Goal: Task Accomplishment & Management: Use online tool/utility

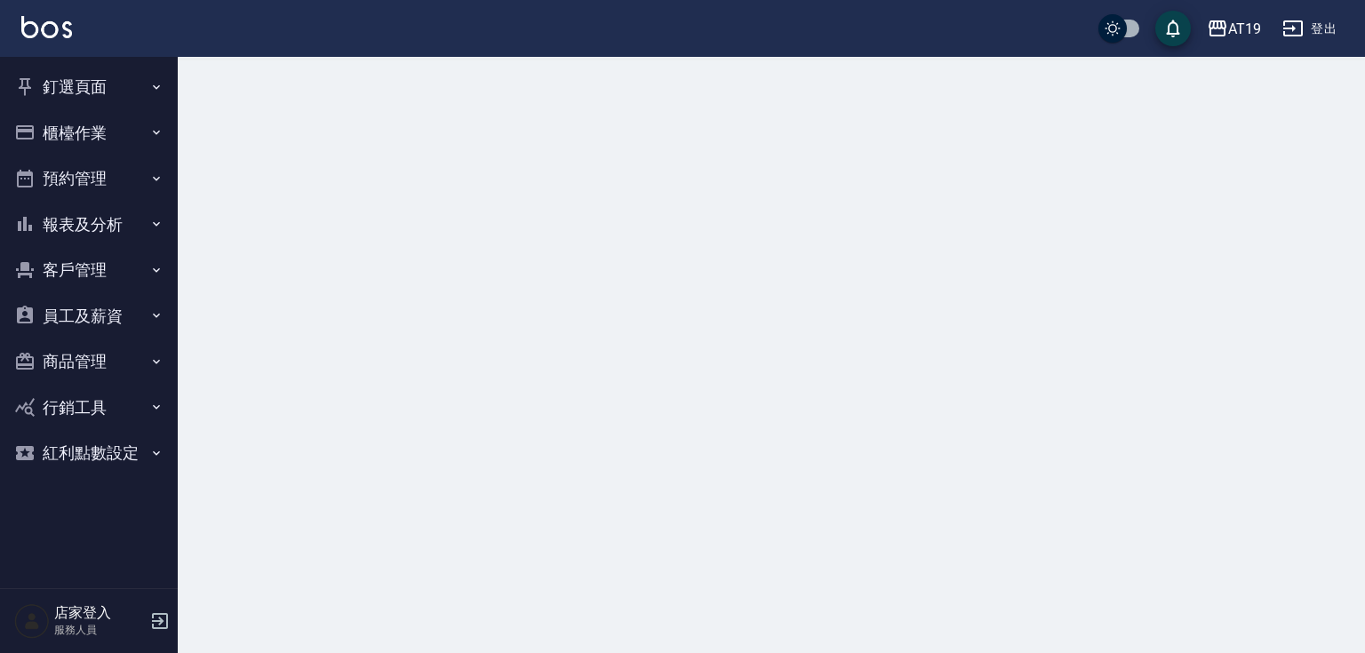
click at [98, 129] on button "櫃檯作業" at bounding box center [88, 133] width 163 height 46
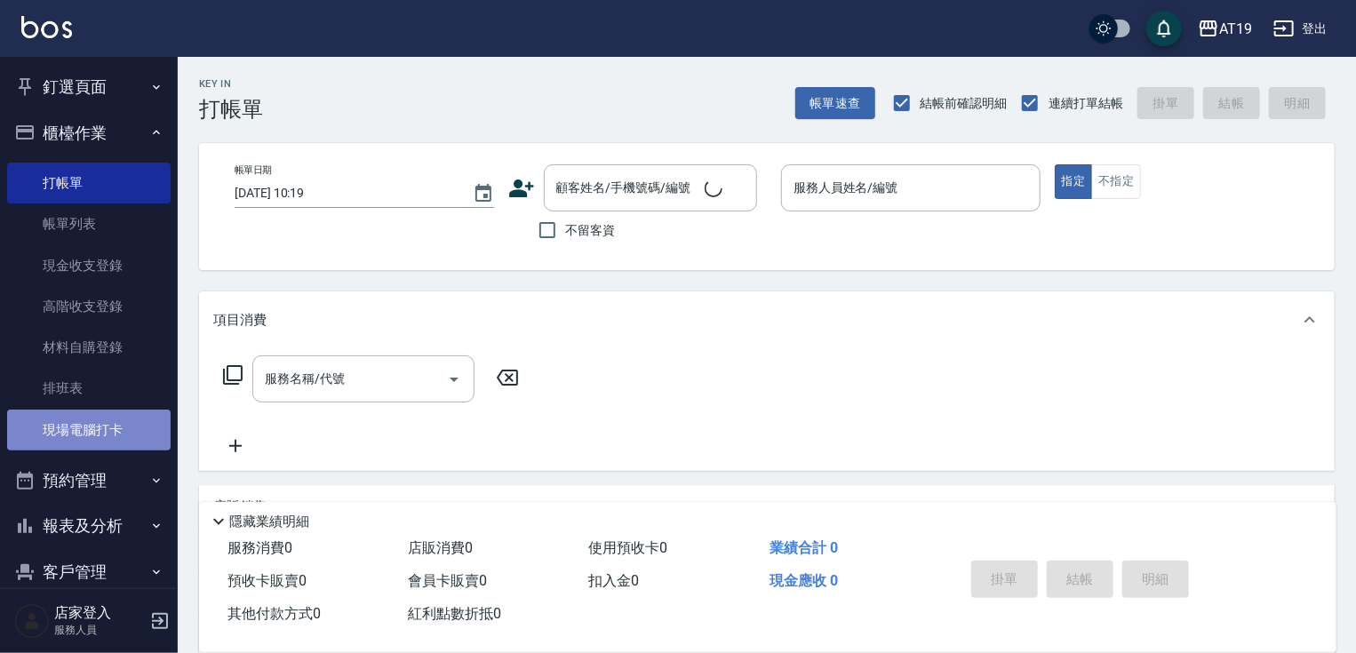
click at [124, 423] on link "現場電腦打卡" at bounding box center [88, 430] width 163 height 41
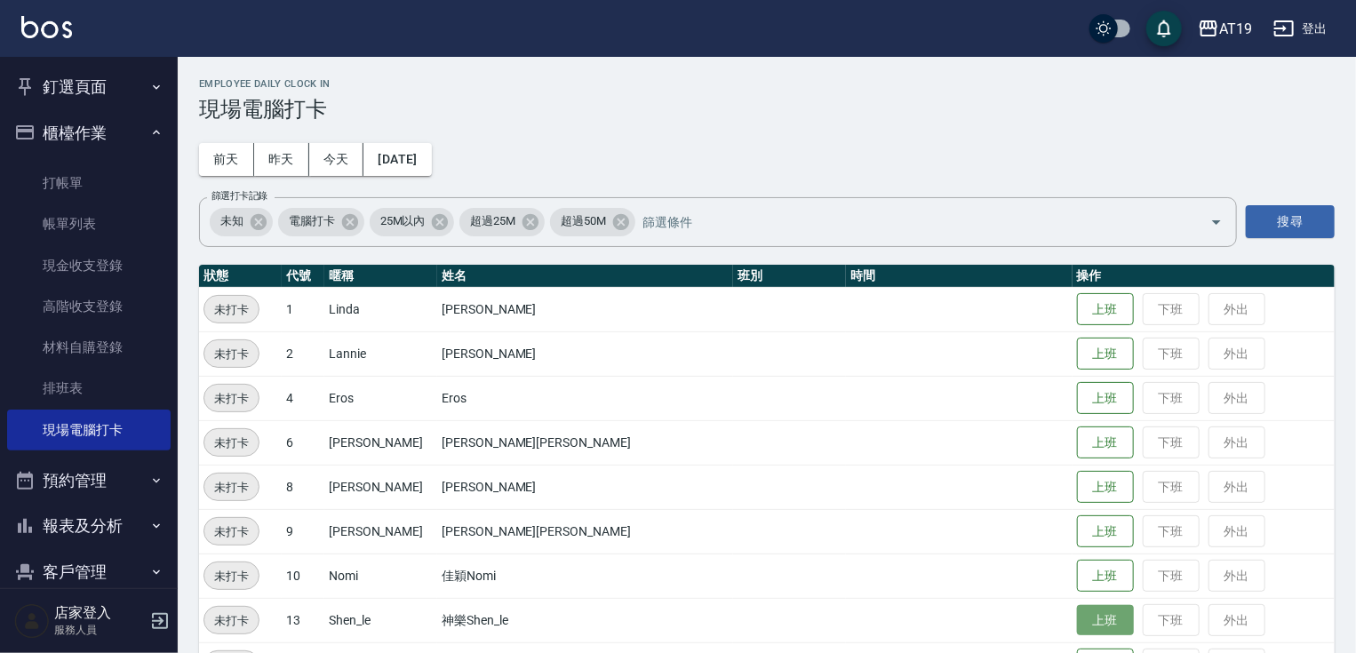
click at [1077, 612] on button "上班" at bounding box center [1105, 620] width 57 height 31
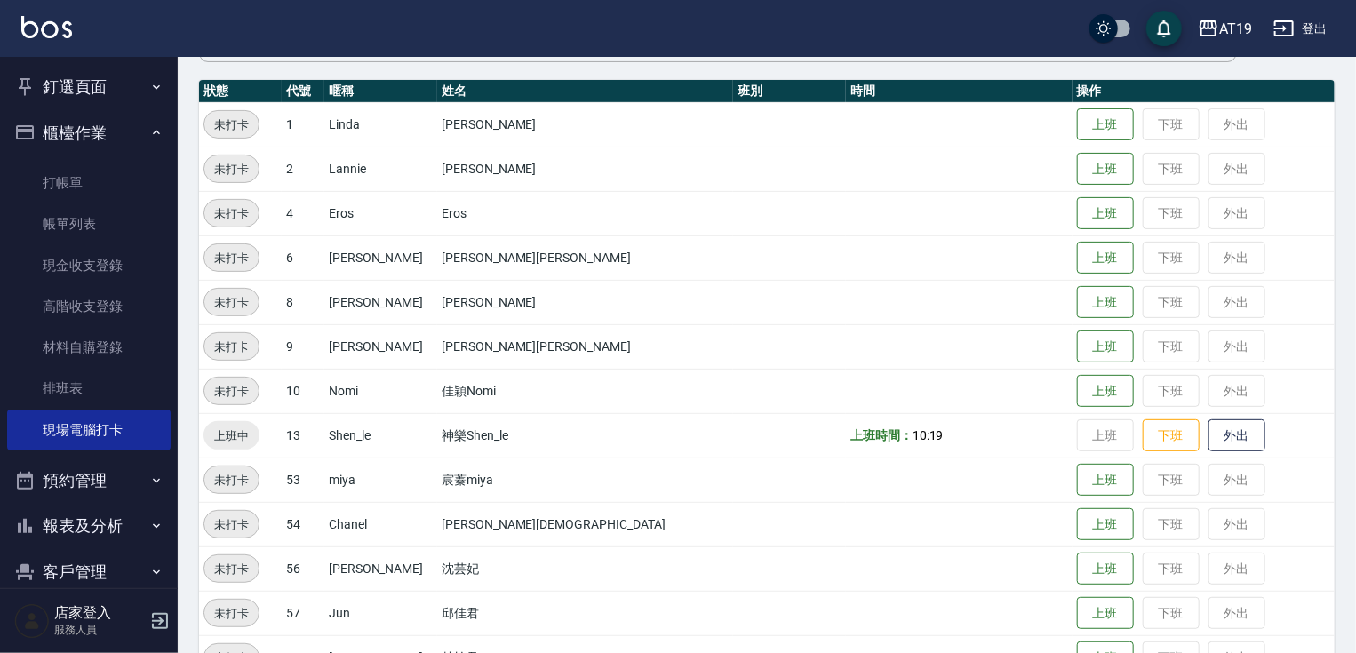
scroll to position [233, 0]
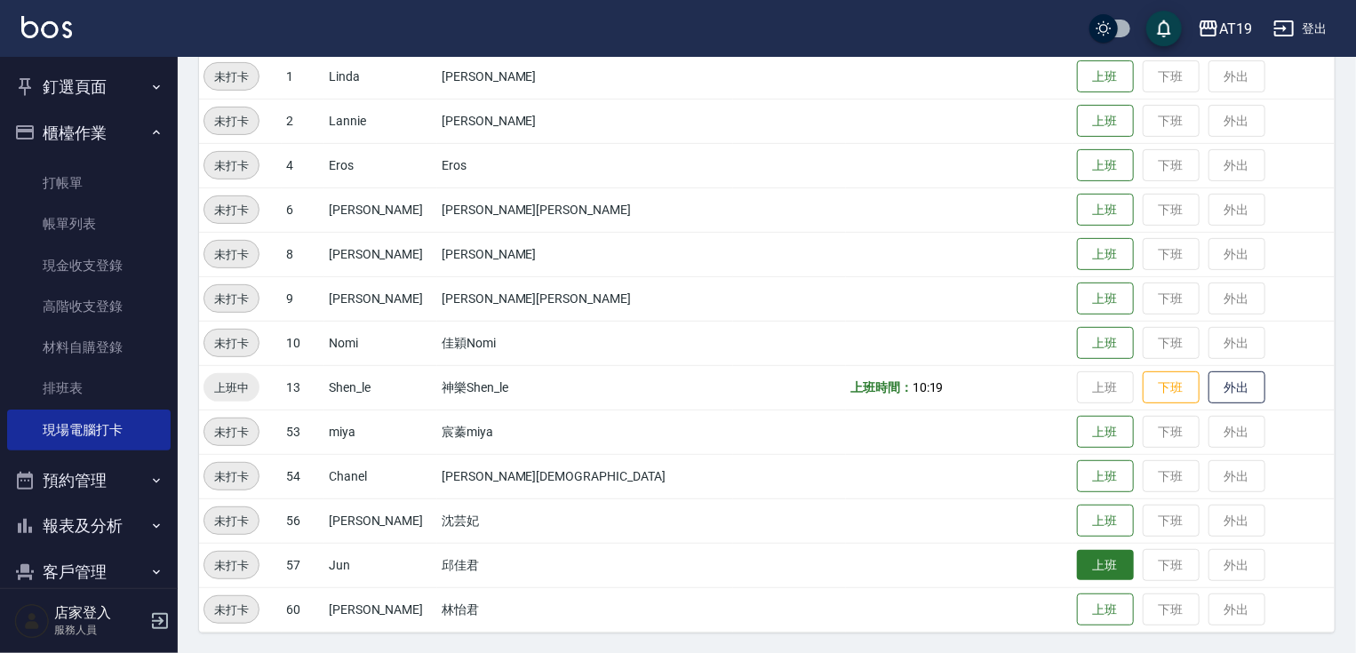
click at [1077, 554] on button "上班" at bounding box center [1105, 565] width 57 height 31
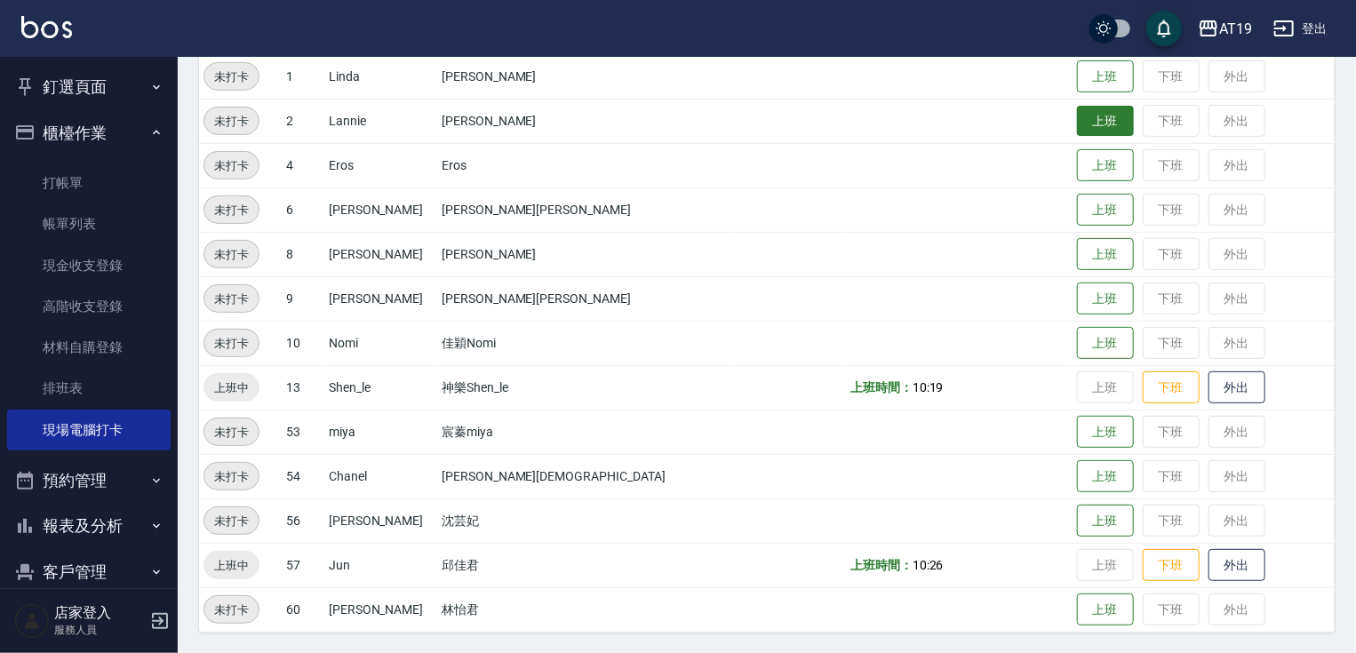
click at [1077, 121] on button "上班" at bounding box center [1105, 121] width 57 height 31
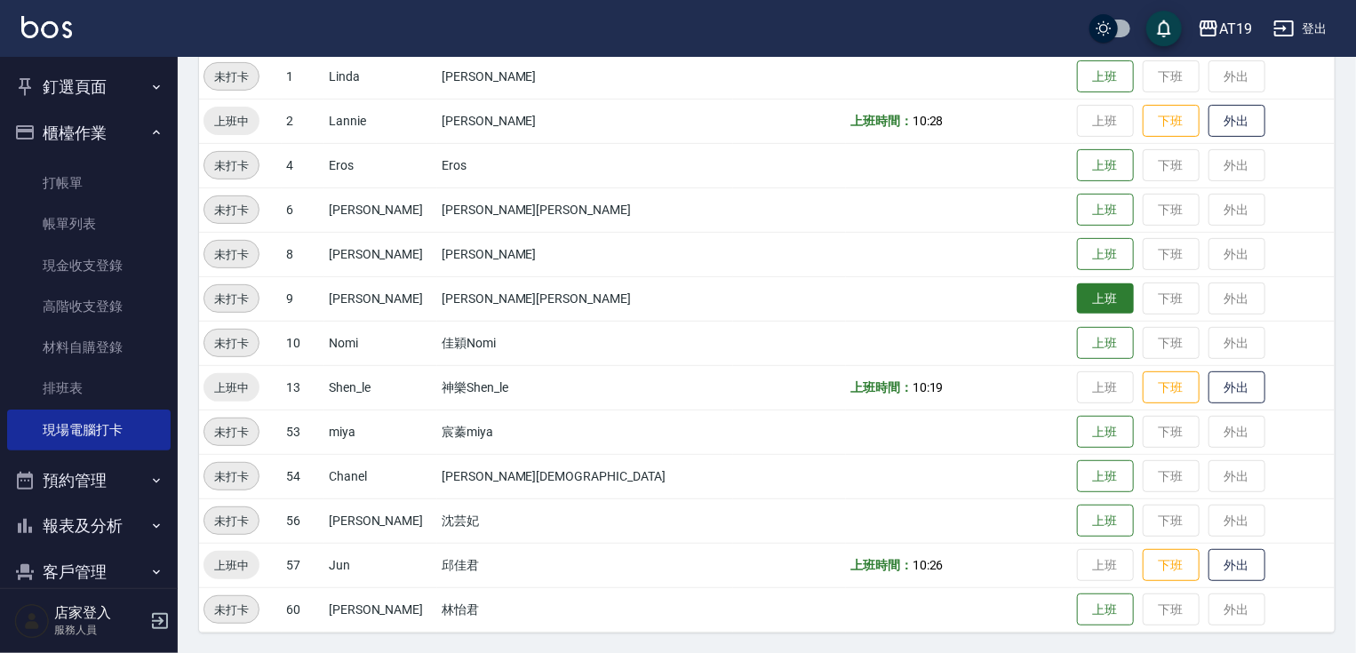
click at [1077, 295] on button "上班" at bounding box center [1105, 298] width 57 height 31
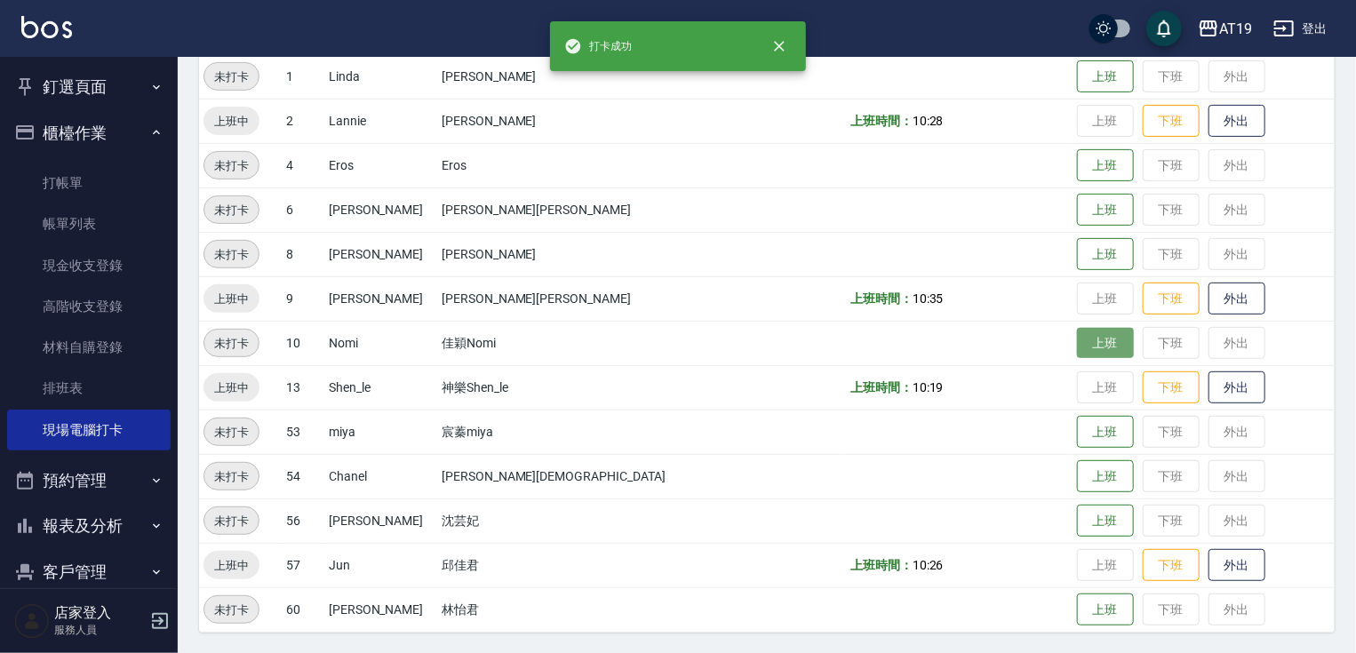
click at [1077, 340] on button "上班" at bounding box center [1105, 343] width 57 height 31
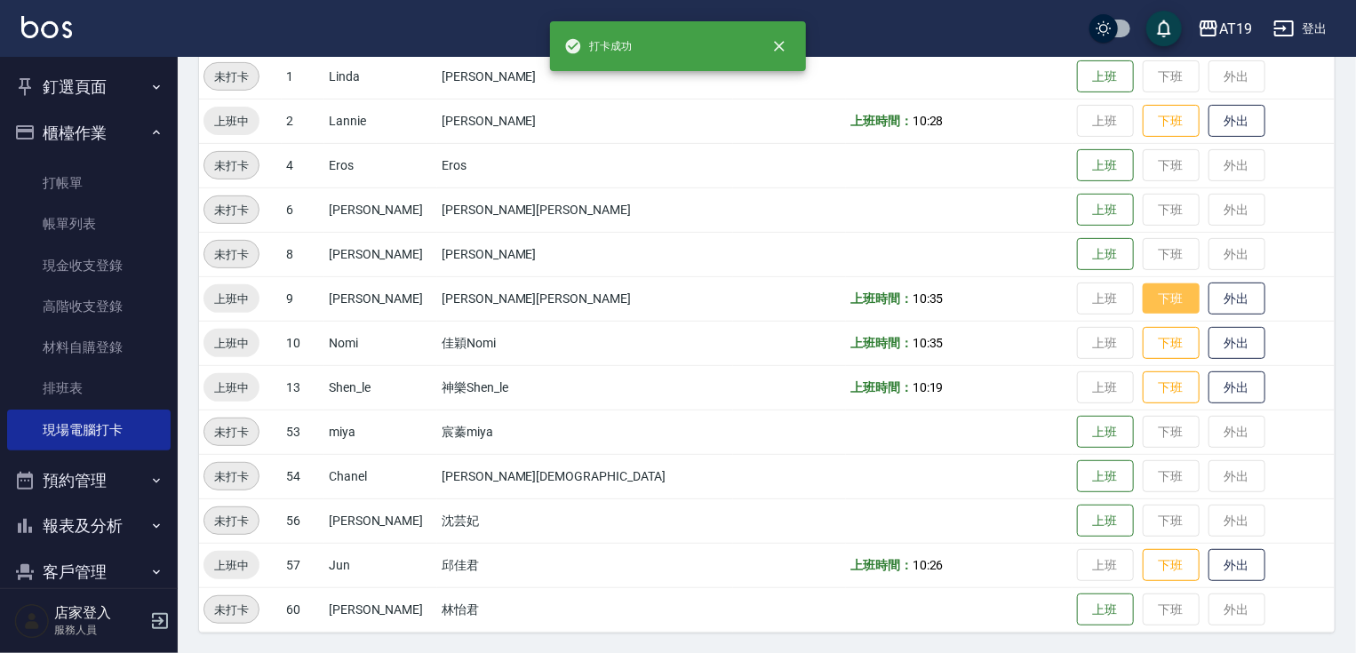
click at [1142, 293] on button "下班" at bounding box center [1170, 298] width 57 height 31
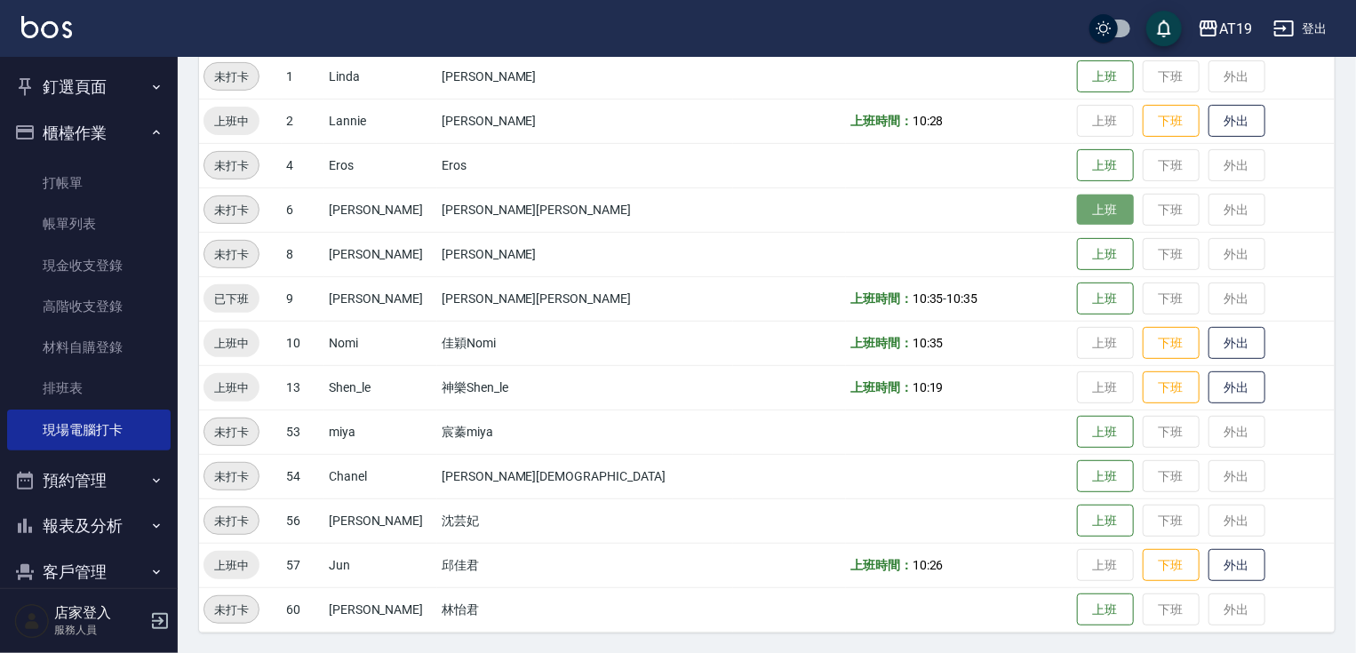
click at [1077, 209] on button "上班" at bounding box center [1105, 210] width 57 height 31
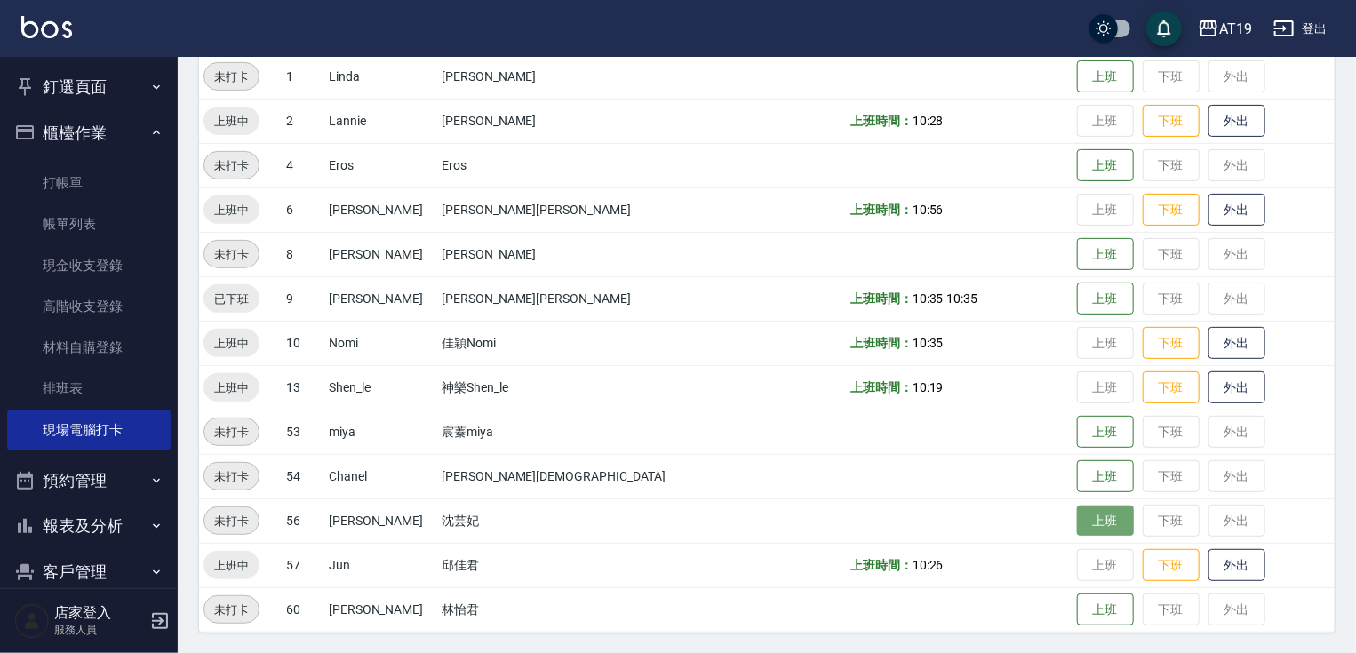
click at [1077, 521] on button "上班" at bounding box center [1105, 521] width 57 height 31
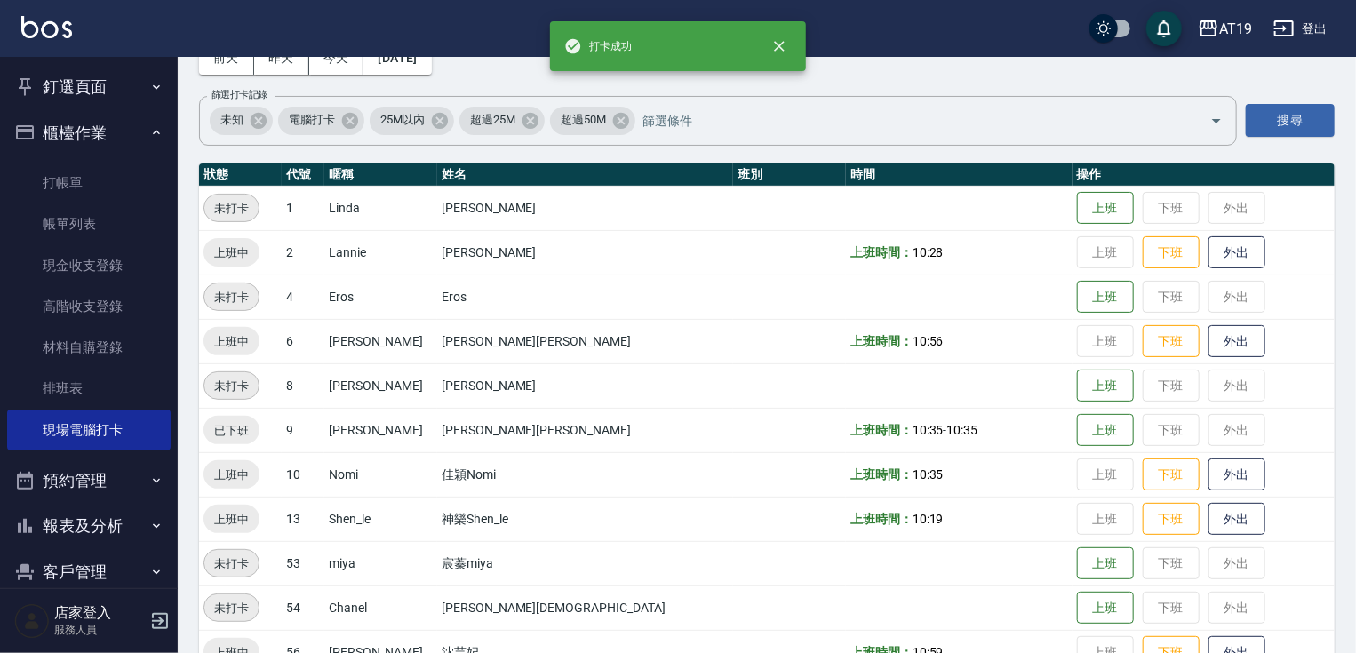
scroll to position [91, 0]
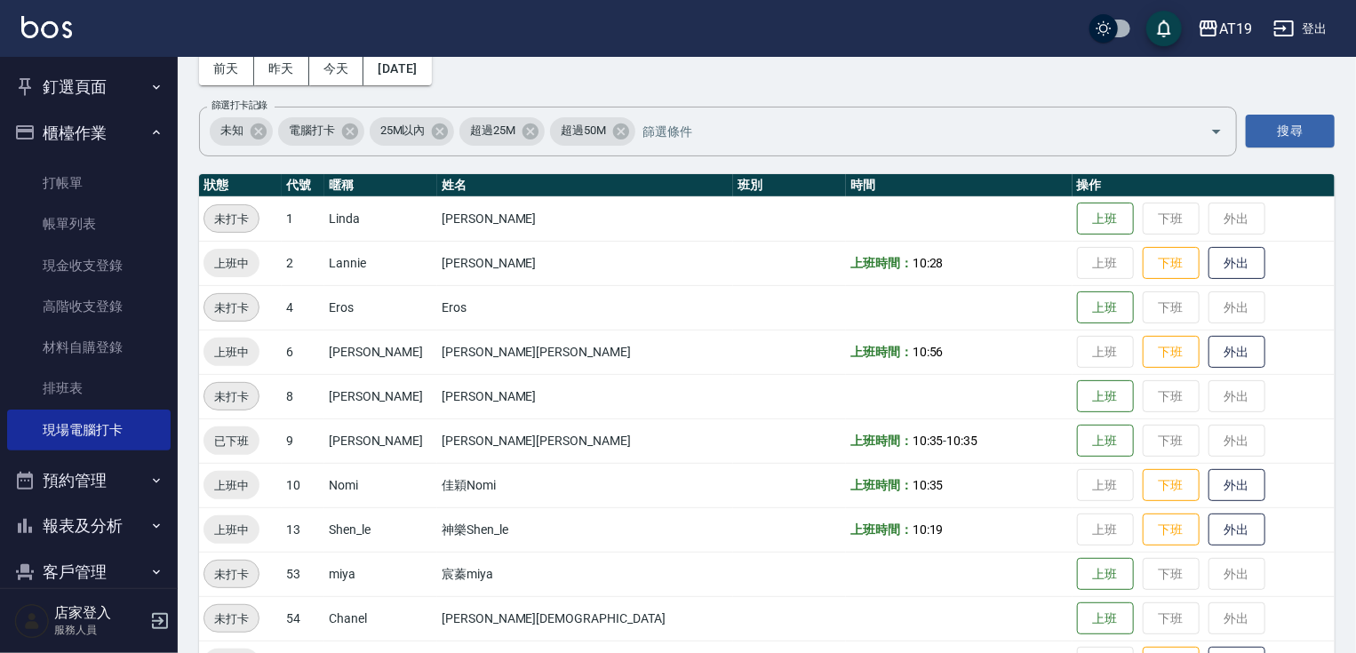
drag, startPoint x: 1061, startPoint y: 192, endPoint x: 1051, endPoint y: 235, distance: 44.6
click at [1055, 220] on table "狀態 代號 暱稱 姓名 班別 時間 操作 未打卡 1 Linda 琳達Linda 上班 下班 外出 上班中 2 Lannie 藍尼Lannie 上班時間： 1…" at bounding box center [766, 474] width 1135 height 601
click at [1077, 217] on button "上班" at bounding box center [1105, 218] width 57 height 31
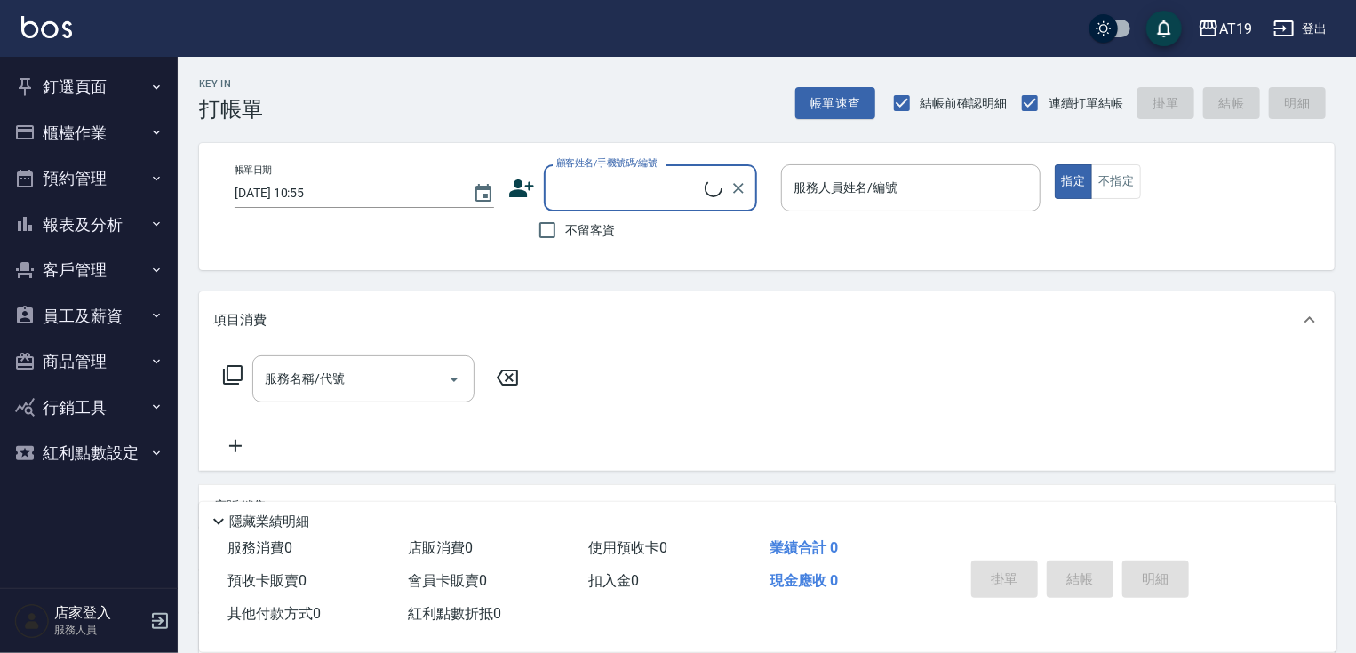
click at [100, 134] on button "櫃檯作業" at bounding box center [88, 133] width 163 height 46
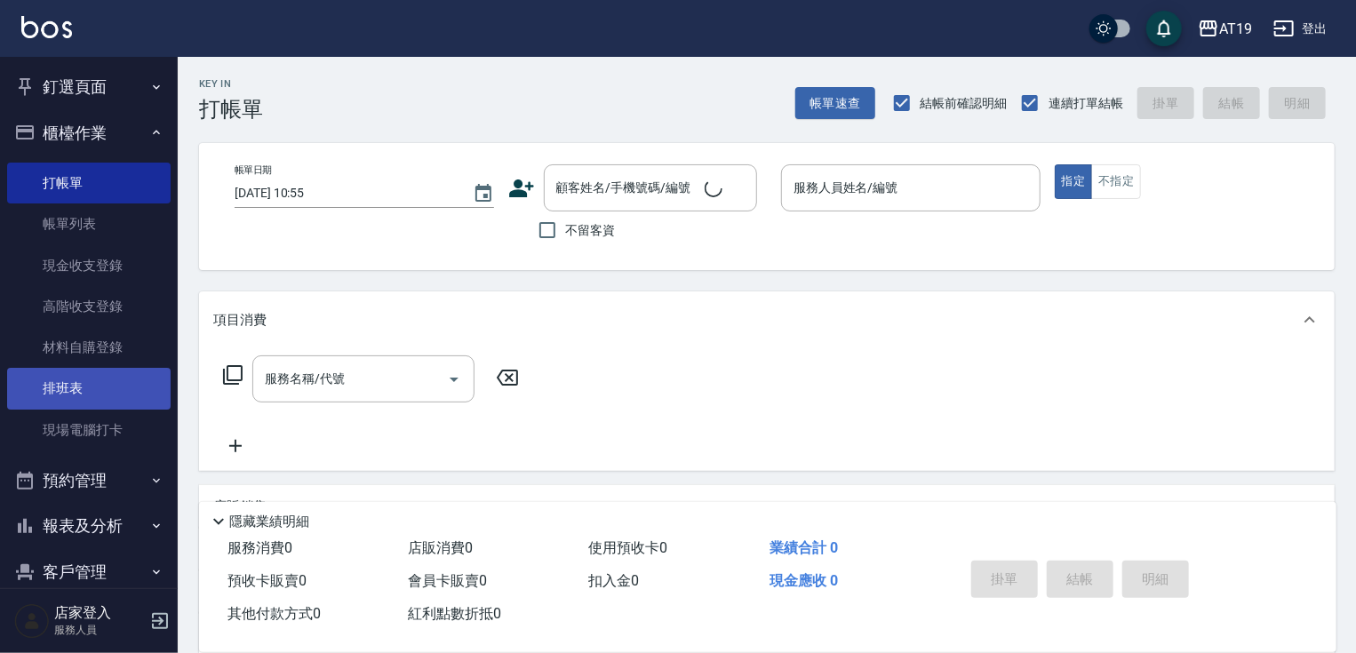
click at [114, 395] on link "排班表" at bounding box center [88, 388] width 163 height 41
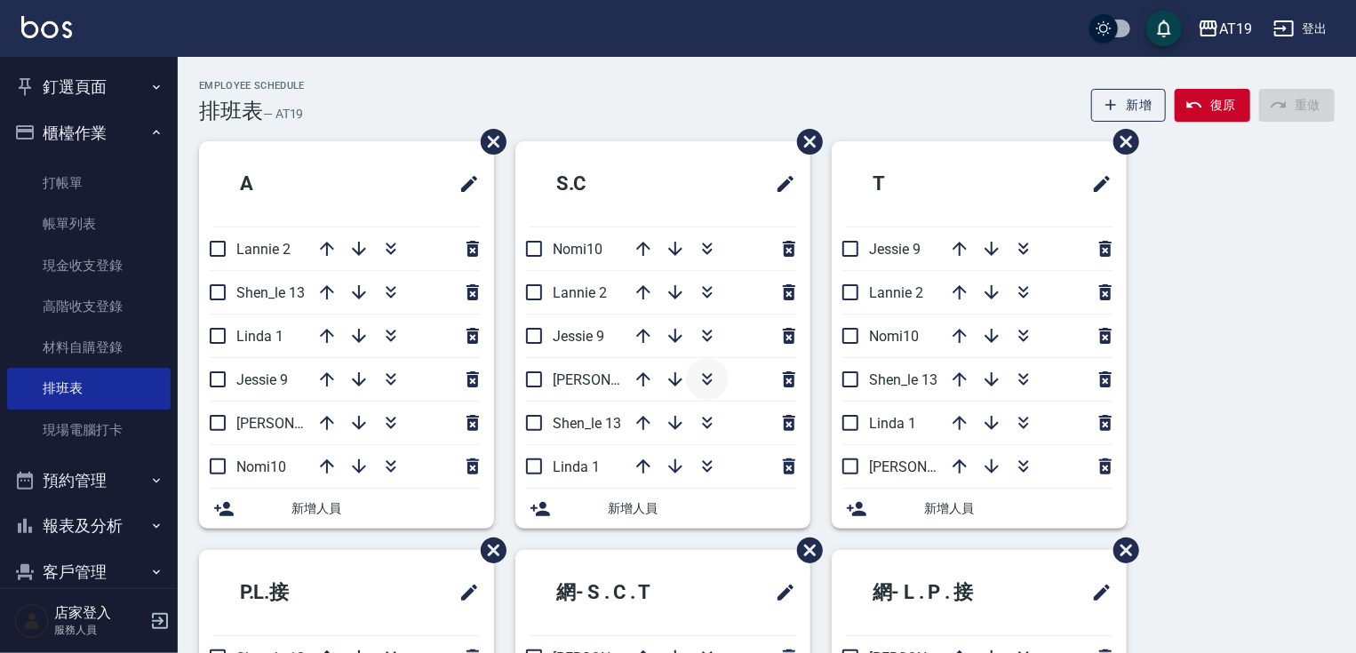
click at [712, 376] on icon "button" at bounding box center [707, 379] width 21 height 21
click at [706, 289] on icon "button" at bounding box center [707, 289] width 10 height 6
